Goal: Find specific page/section: Find specific page/section

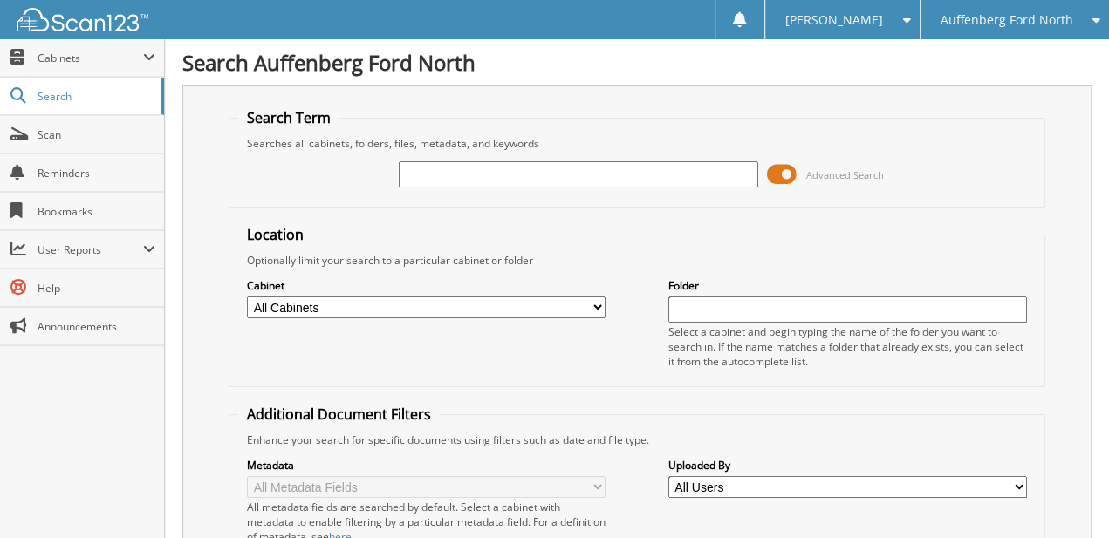
drag, startPoint x: 516, startPoint y: 169, endPoint x: 525, endPoint y: 184, distance: 17.7
click at [515, 169] on input "text" at bounding box center [578, 174] width 359 height 26
type input "650534"
click at [773, 175] on span at bounding box center [782, 174] width 30 height 26
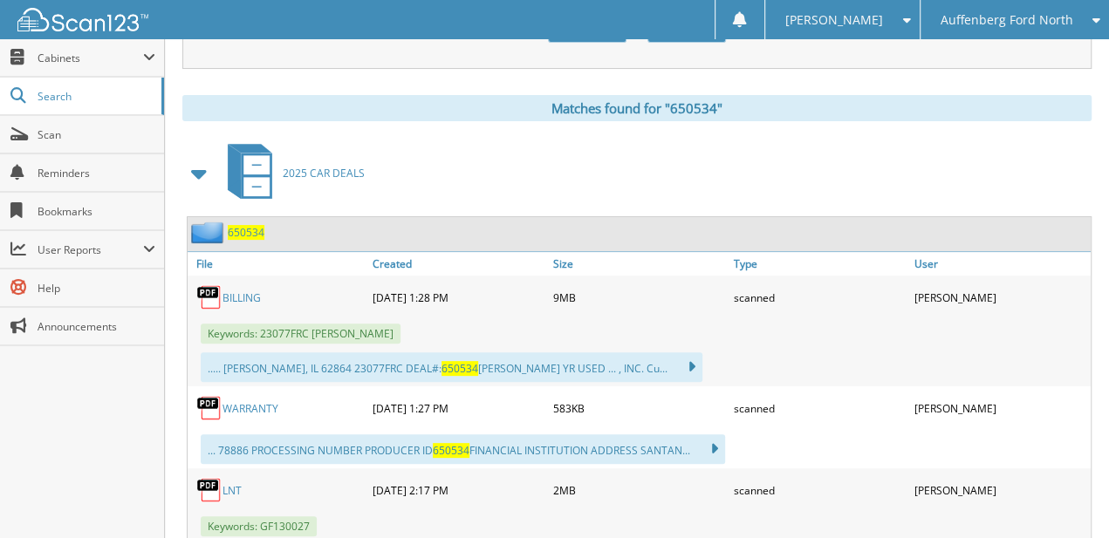
drag, startPoint x: 501, startPoint y: 277, endPoint x: 502, endPoint y: 405, distance: 128.3
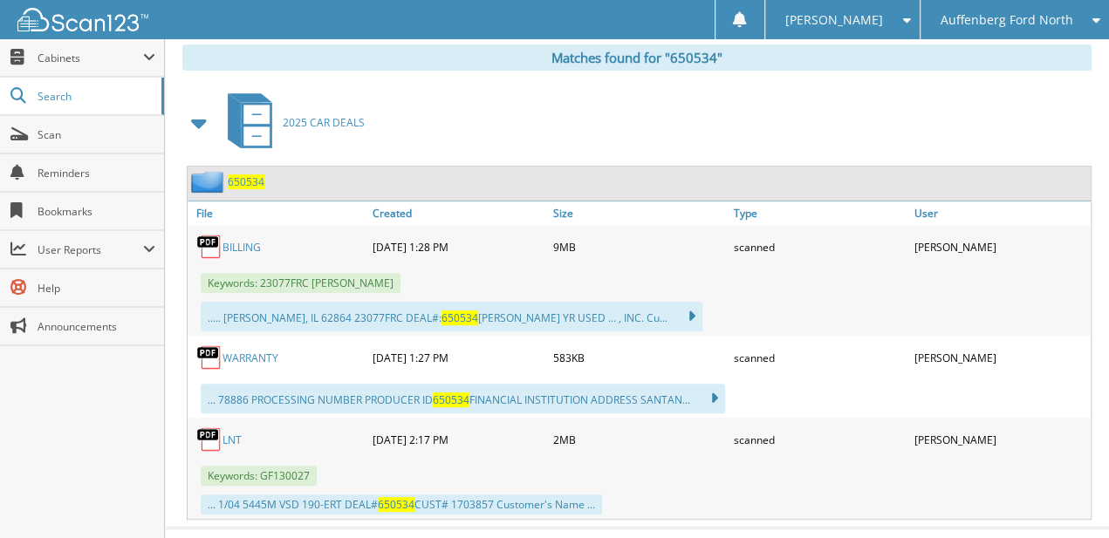
drag, startPoint x: 483, startPoint y: 226, endPoint x: 485, endPoint y: 319, distance: 93.4
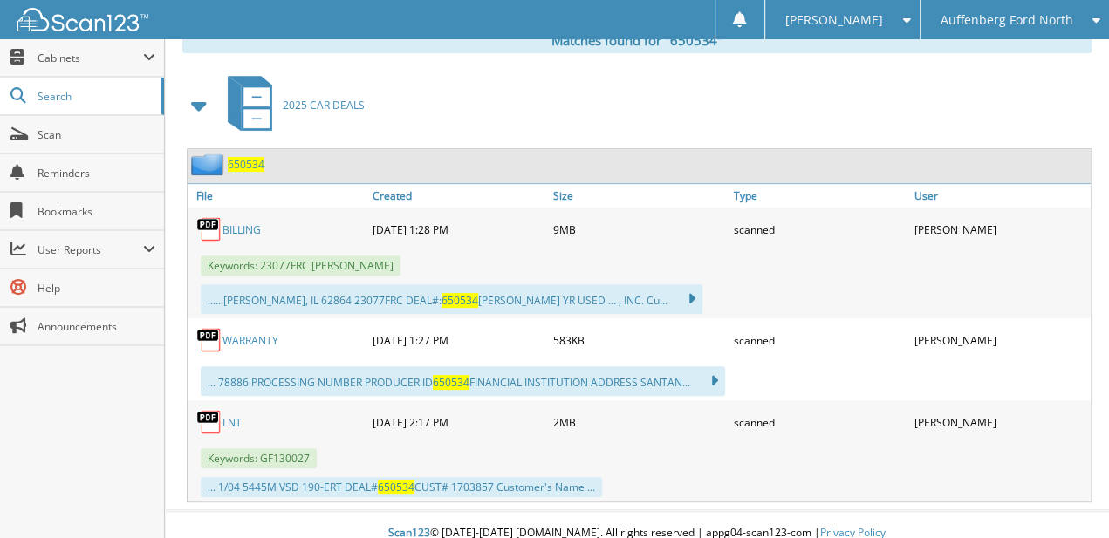
click at [227, 223] on link "BILLING" at bounding box center [242, 230] width 38 height 15
